Goal: Task Accomplishment & Management: Use online tool/utility

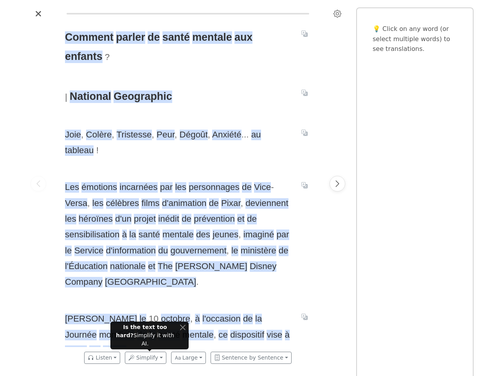
click at [338, 14] on icon "Settings" at bounding box center [338, 14] width 8 height 8
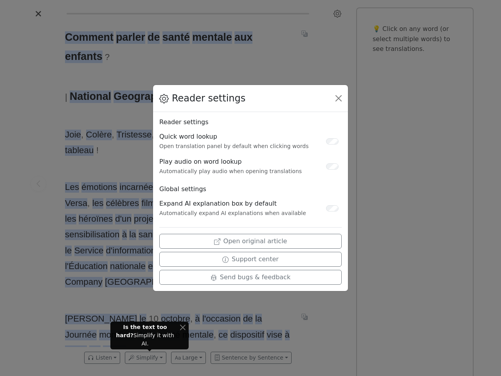
click at [38, 184] on div "Reader settings Reader settings Quick word lookup Open translation panel by def…" at bounding box center [250, 188] width 501 height 376
click at [89, 38] on div "Reader settings Reader settings Quick word lookup Open translation panel by def…" at bounding box center [250, 188] width 501 height 376
click at [130, 38] on div "Reader settings Reader settings Quick word lookup Open translation panel by def…" at bounding box center [250, 188] width 501 height 376
click at [153, 38] on div "Reader settings Reader settings Quick word lookup Open translation panel by def…" at bounding box center [250, 188] width 501 height 376
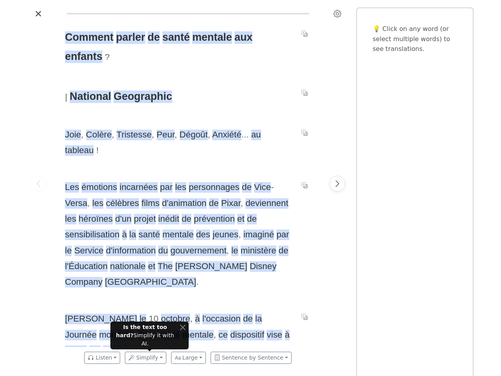
click at [175, 38] on span "santé" at bounding box center [176, 37] width 27 height 13
